Goal: Find specific page/section: Find specific page/section

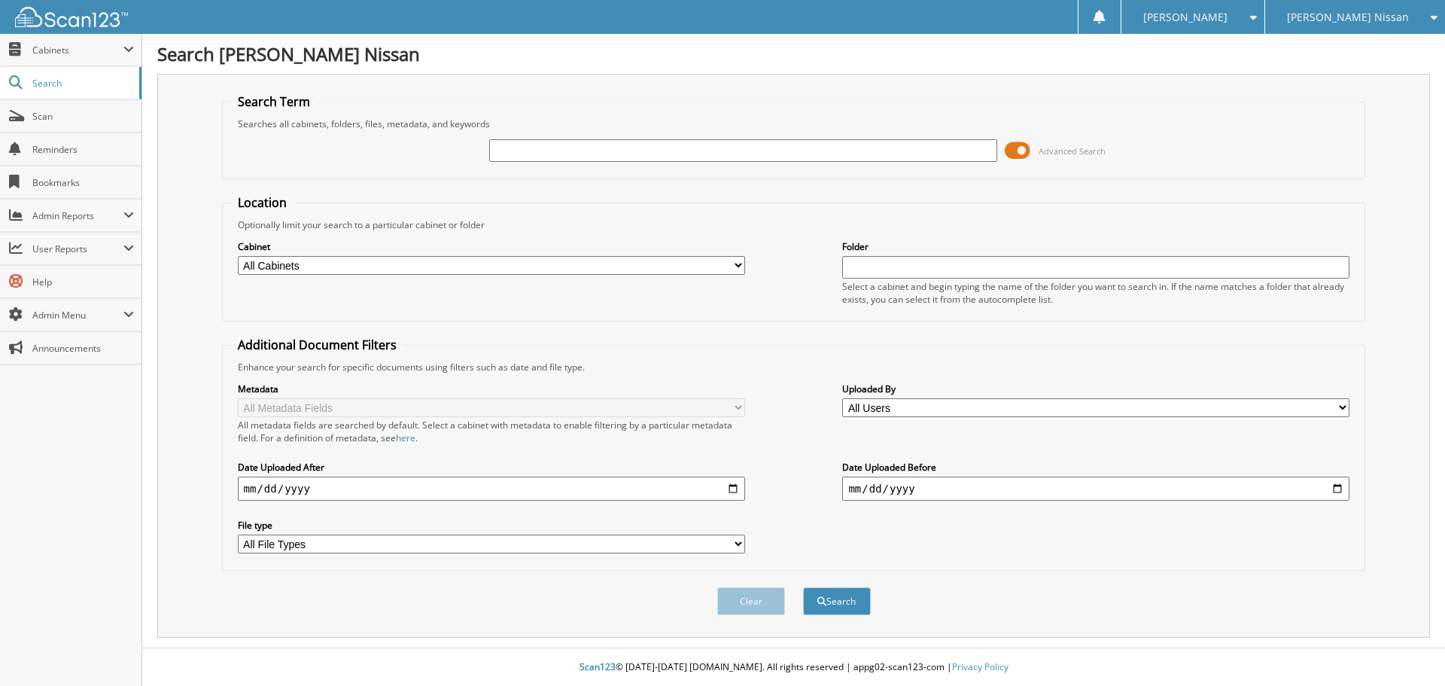
click at [554, 165] on div "Advanced Search" at bounding box center [793, 150] width 1127 height 41
click at [550, 155] on input "text" at bounding box center [742, 150] width 507 height 23
type input "6167525"
click at [803, 587] on button "Search" at bounding box center [837, 601] width 68 height 28
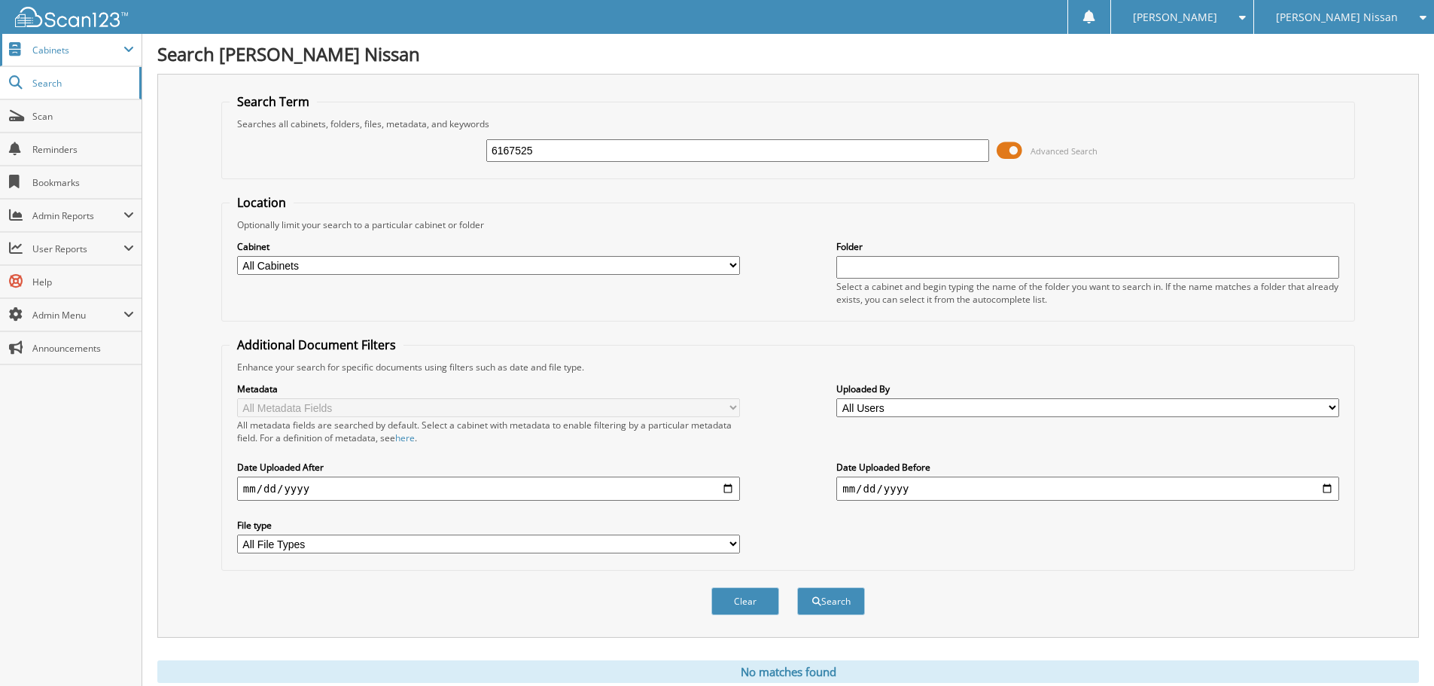
click at [56, 52] on span "Cabinets" at bounding box center [77, 50] width 91 height 13
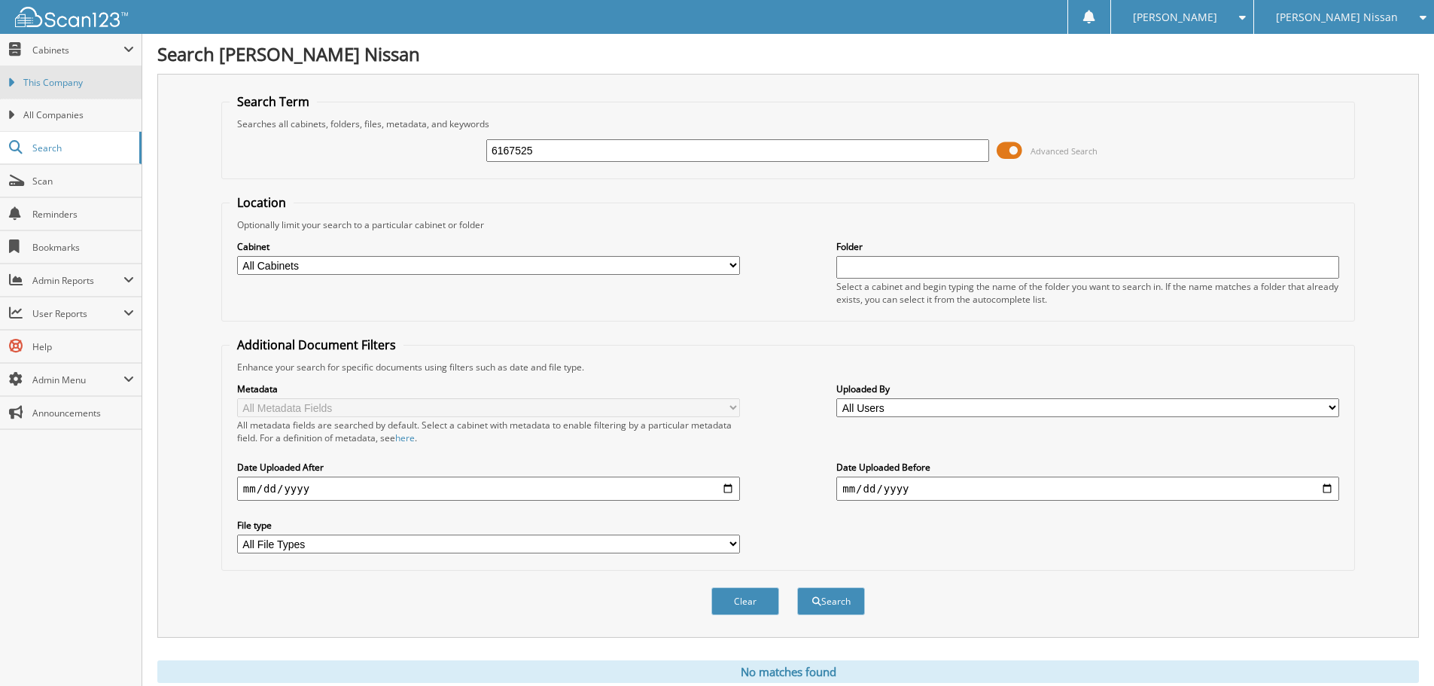
click at [54, 84] on span "This Company" at bounding box center [78, 83] width 111 height 14
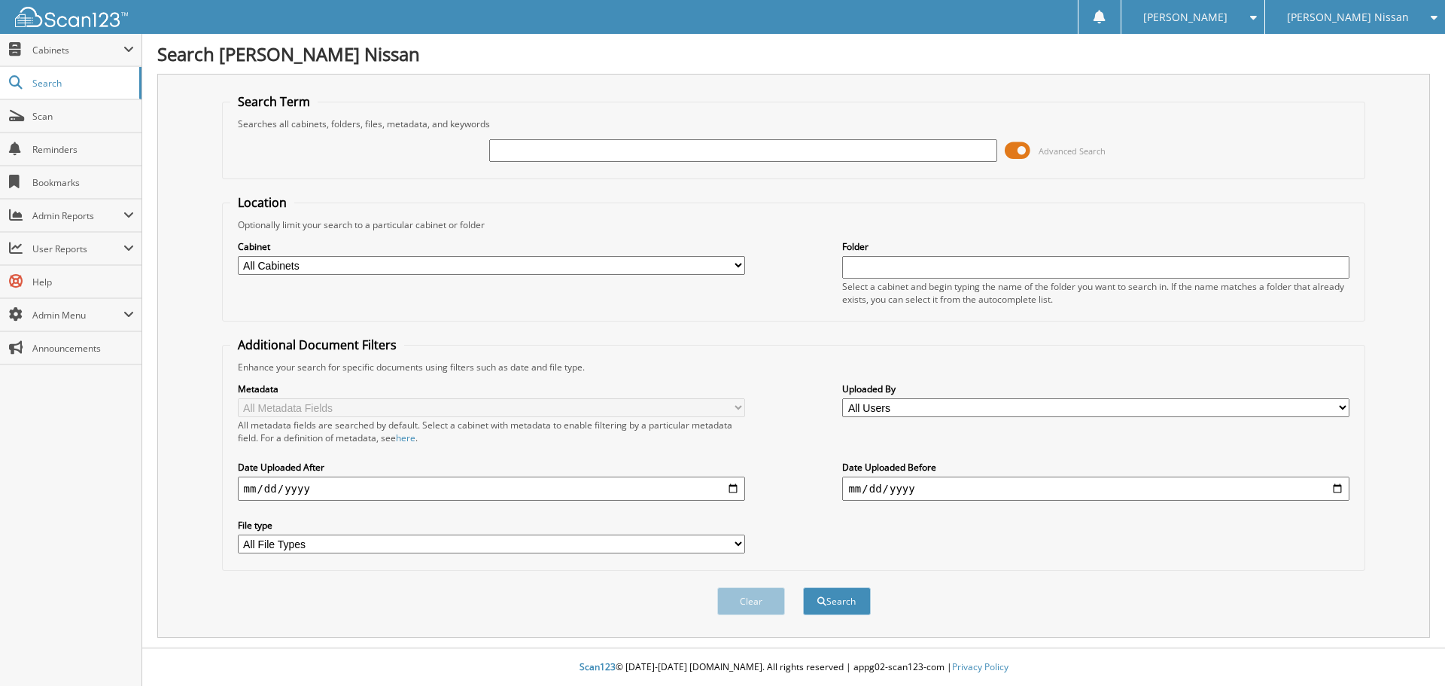
click at [637, 154] on input "text" at bounding box center [742, 150] width 507 height 23
type input "6070912"
click at [803, 587] on button "Search" at bounding box center [837, 601] width 68 height 28
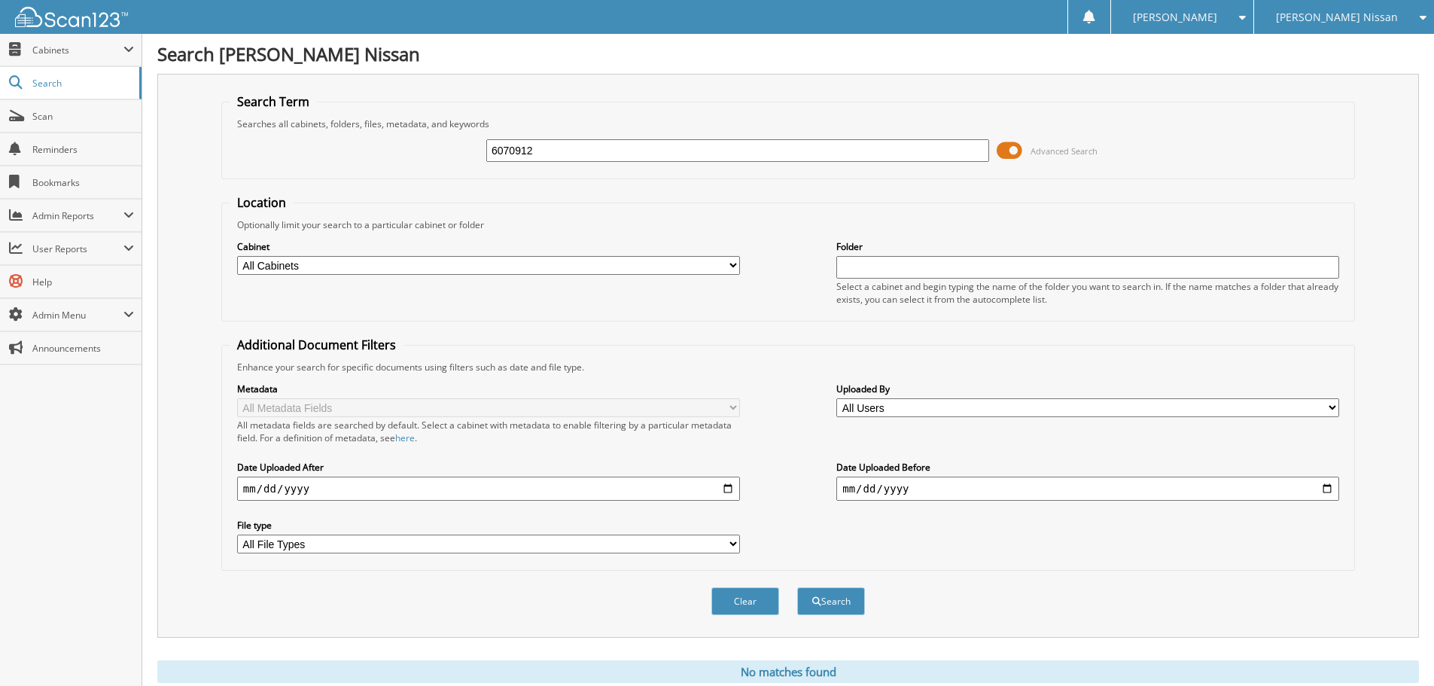
click at [1353, 20] on span "[PERSON_NAME] Nissan" at bounding box center [1337, 17] width 122 height 9
click at [1341, 47] on link "[PERSON_NAME] Motors LLC" at bounding box center [1344, 47] width 180 height 26
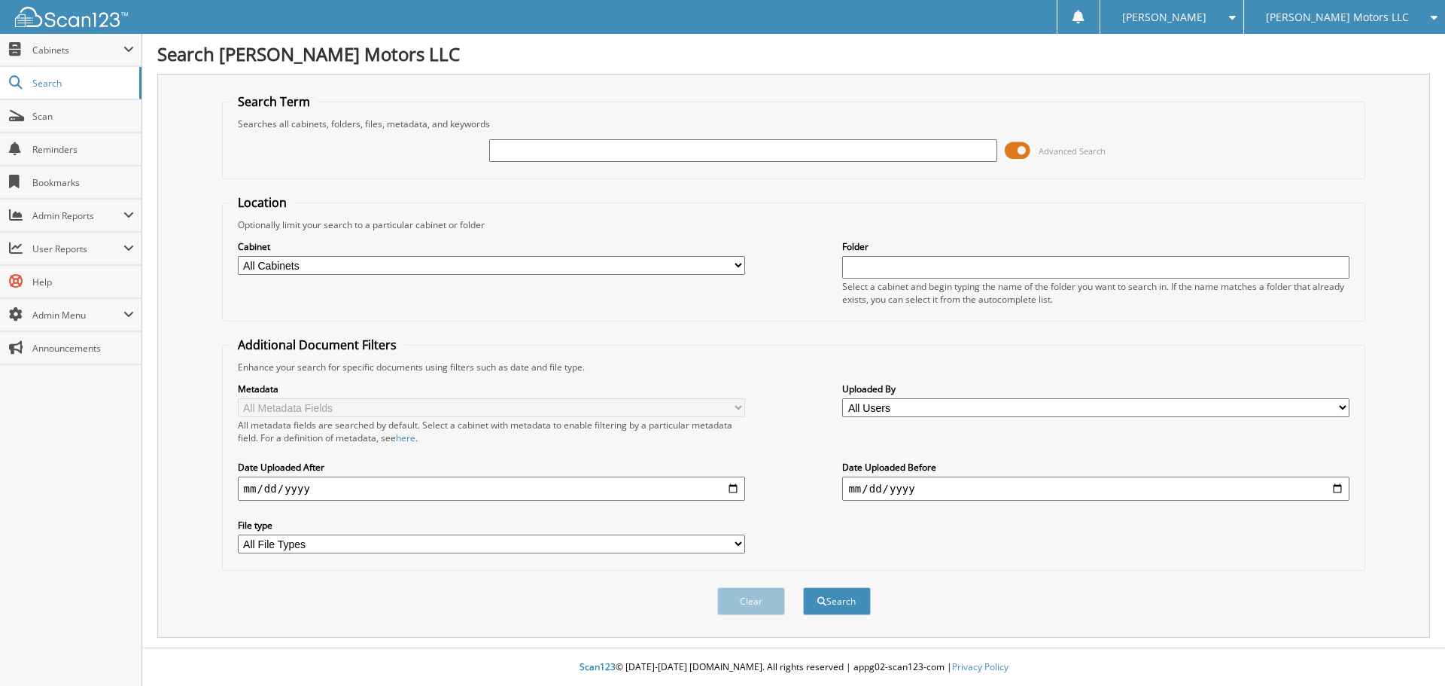
click at [567, 155] on input "text" at bounding box center [742, 150] width 507 height 23
type input "6070912"
click at [803, 587] on button "Search" at bounding box center [837, 601] width 68 height 28
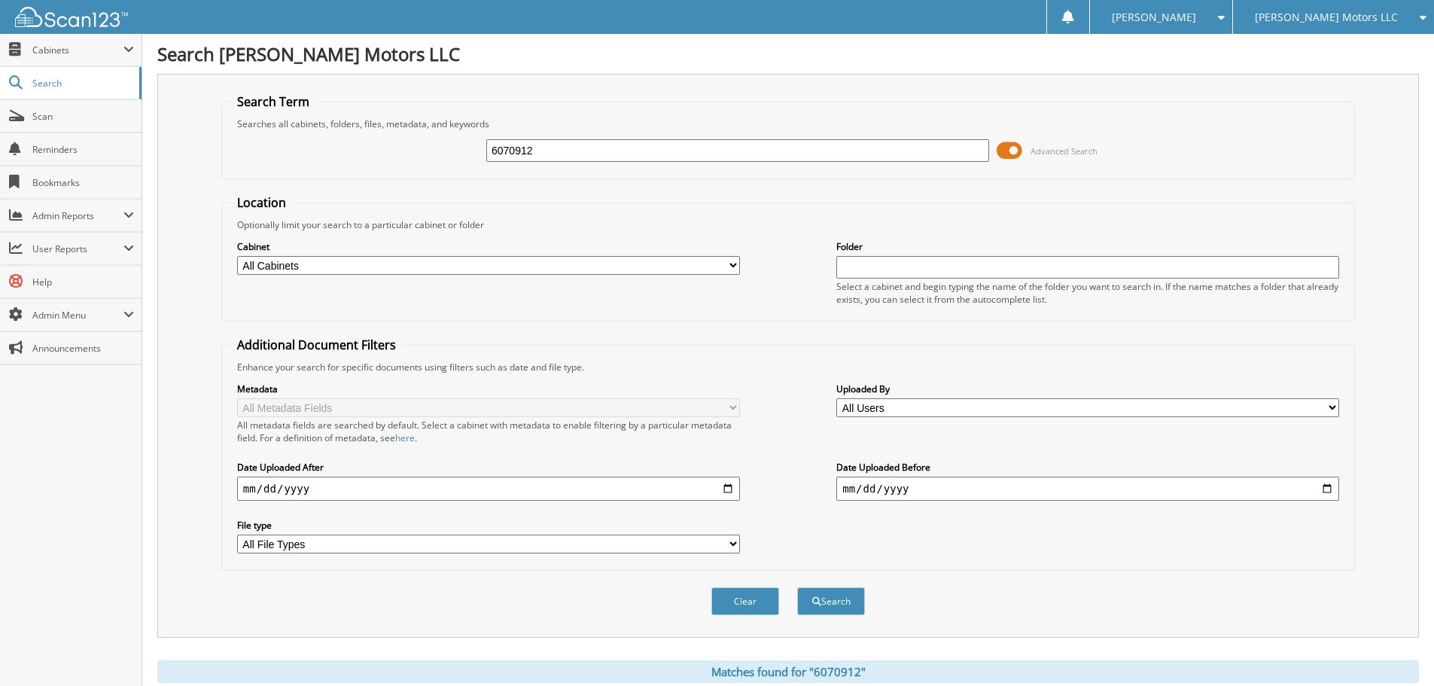
click at [569, 155] on input "6070912" at bounding box center [737, 150] width 503 height 23
type input "6"
type input "6072481"
click at [797, 587] on button "Search" at bounding box center [831, 601] width 68 height 28
click at [62, 52] on span "Cabinets" at bounding box center [77, 50] width 91 height 13
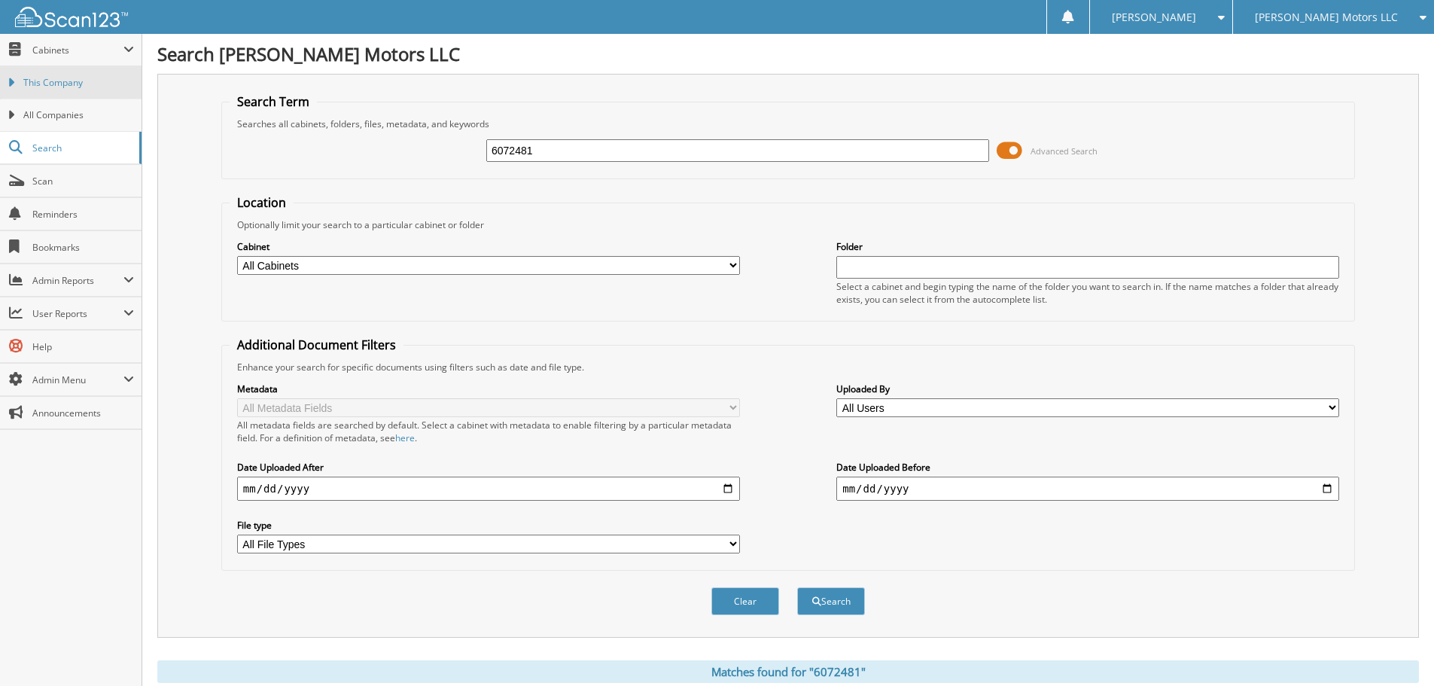
click at [67, 81] on span "This Company" at bounding box center [78, 83] width 111 height 14
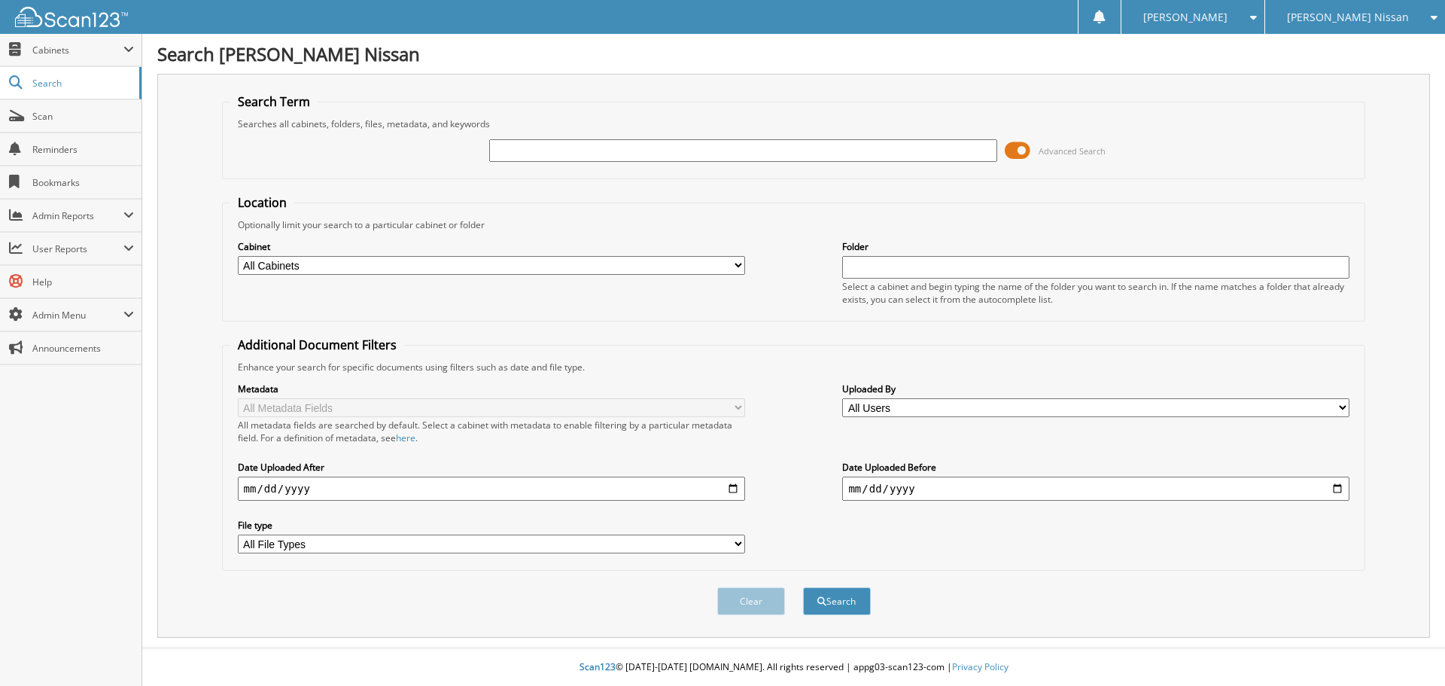
click at [929, 268] on input "text" at bounding box center [1095, 267] width 507 height 23
type input "6070912"
click at [803, 587] on button "Search" at bounding box center [837, 601] width 68 height 28
